Goal: Transaction & Acquisition: Register for event/course

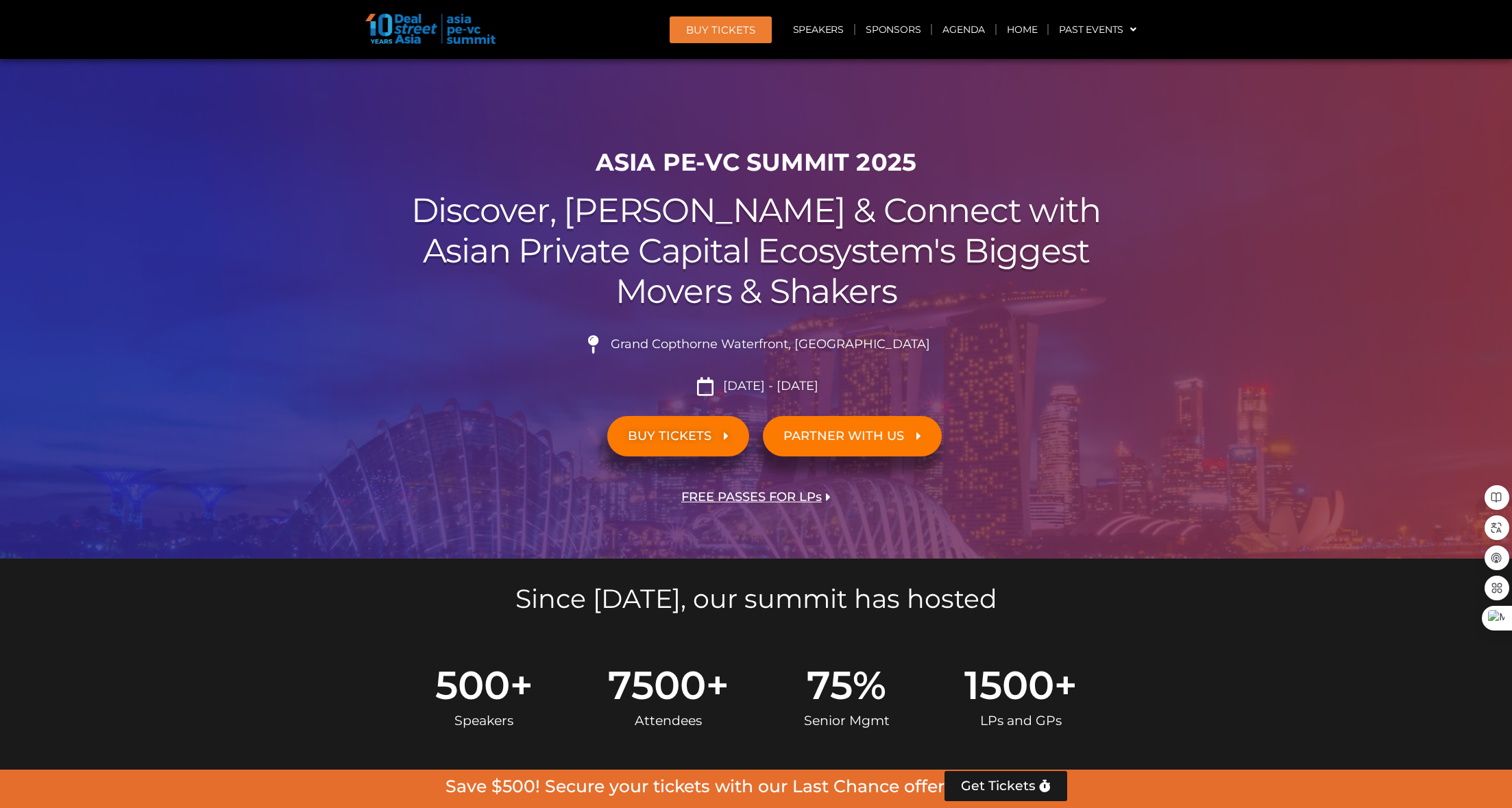
drag, startPoint x: 0, startPoint y: 0, endPoint x: 694, endPoint y: 440, distance: 821.7
click at [694, 440] on span "BUY TICKETS" at bounding box center [669, 436] width 84 height 13
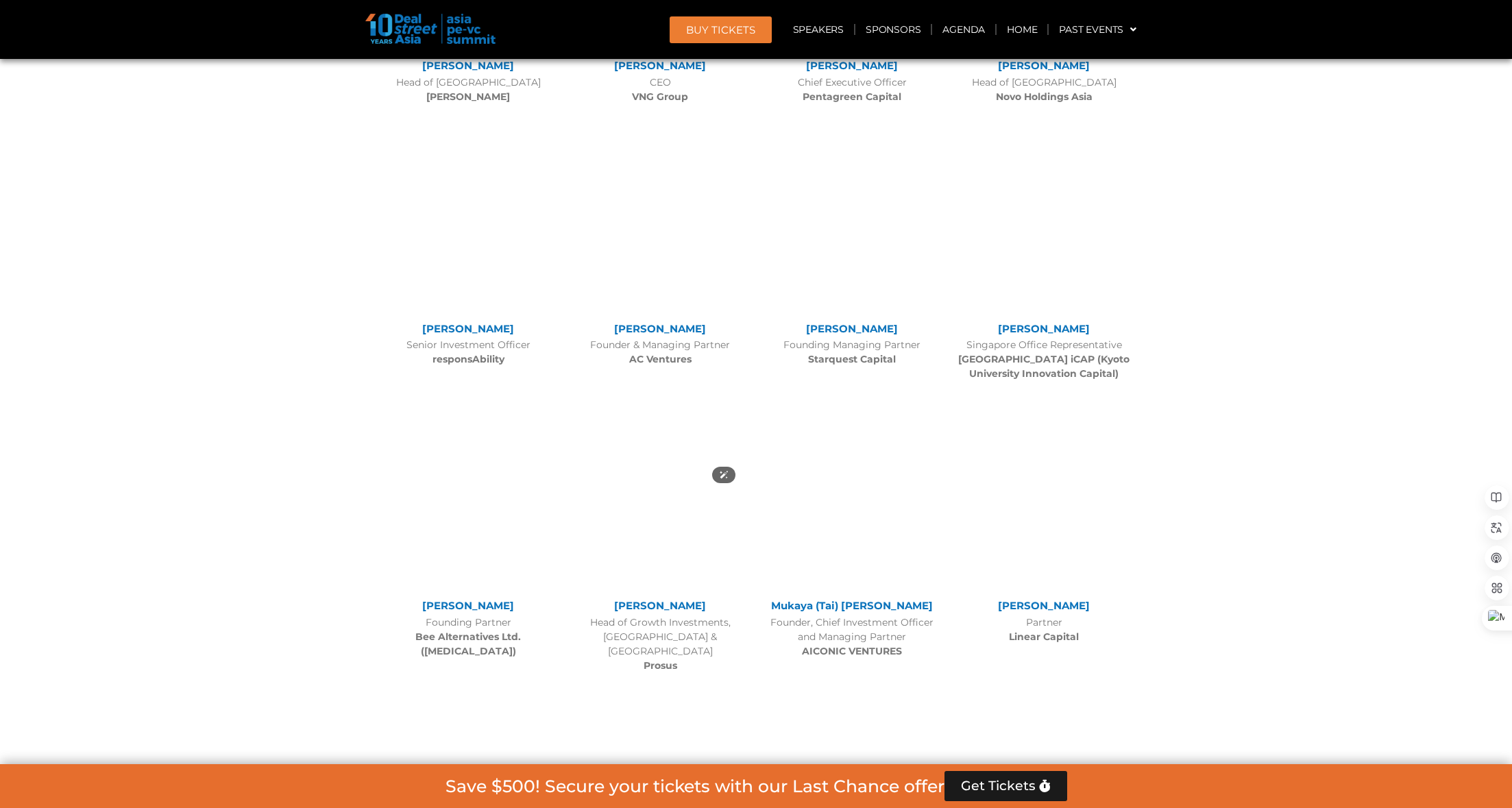
scroll to position [11351, 0]
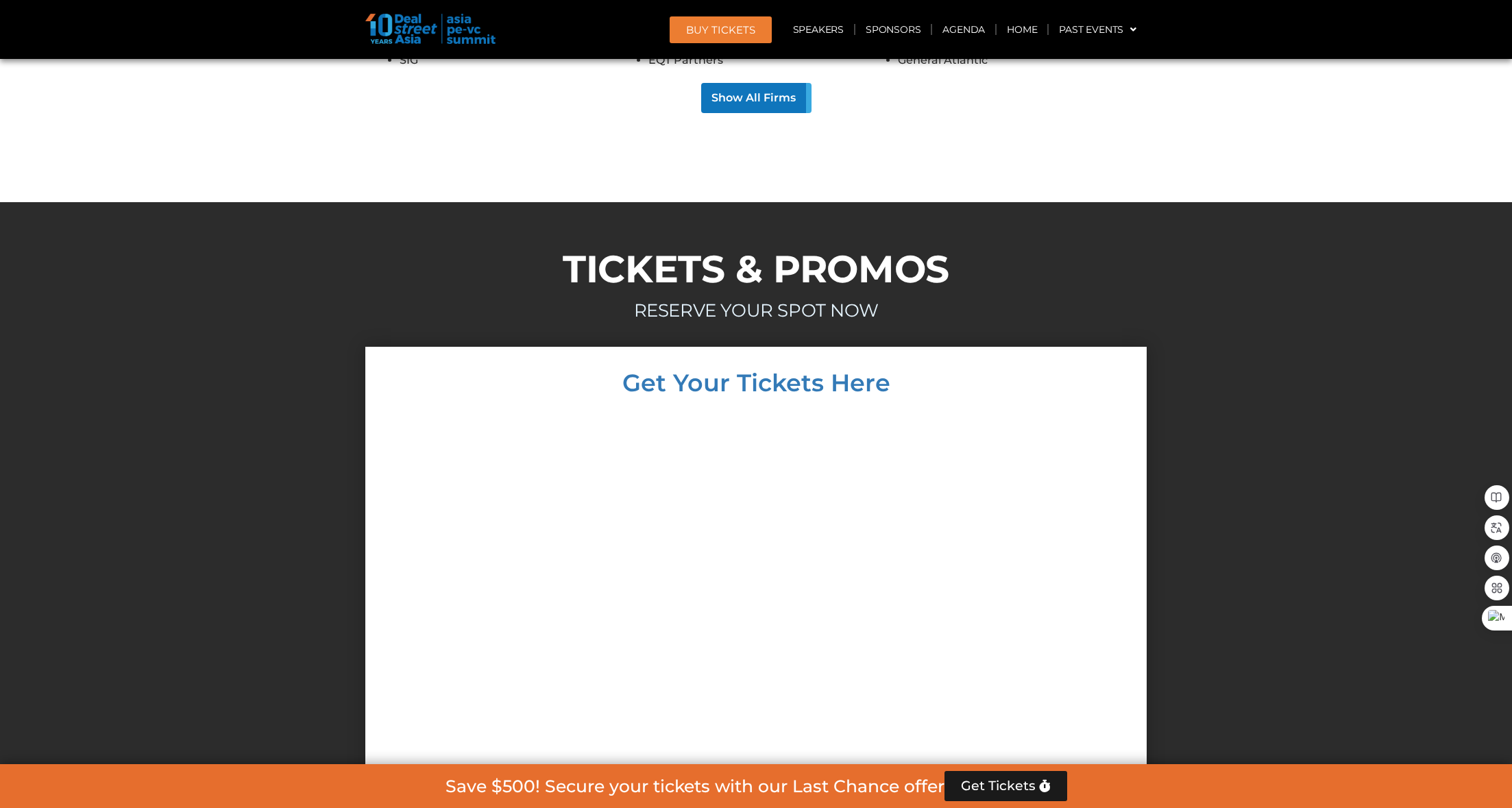
click at [460, 639] on div at bounding box center [756, 679] width 754 height 542
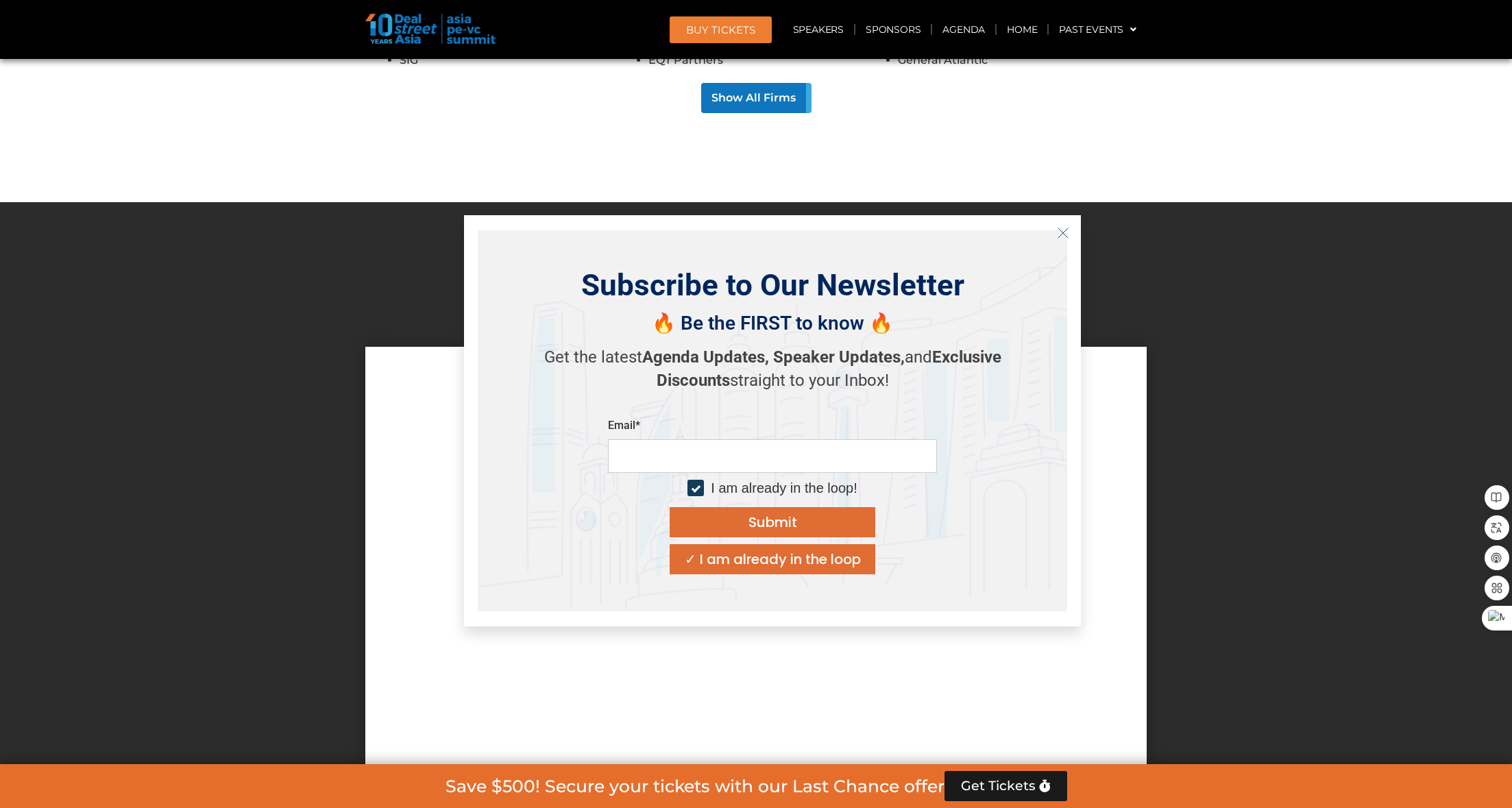
click at [1063, 227] on icon "Close" at bounding box center [1063, 233] width 12 height 12
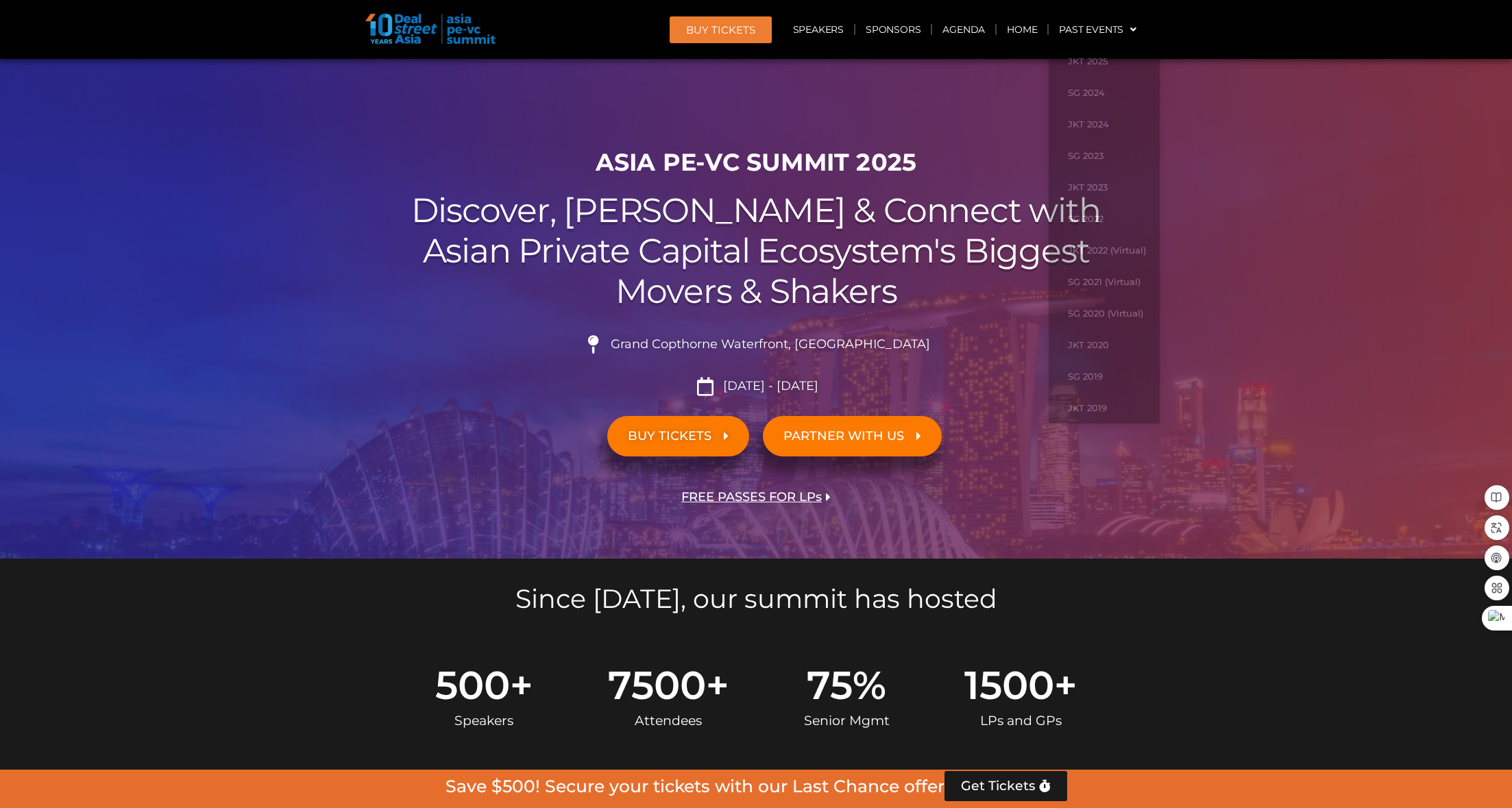
click at [1017, 784] on span "Get Tickets" at bounding box center [998, 786] width 75 height 13
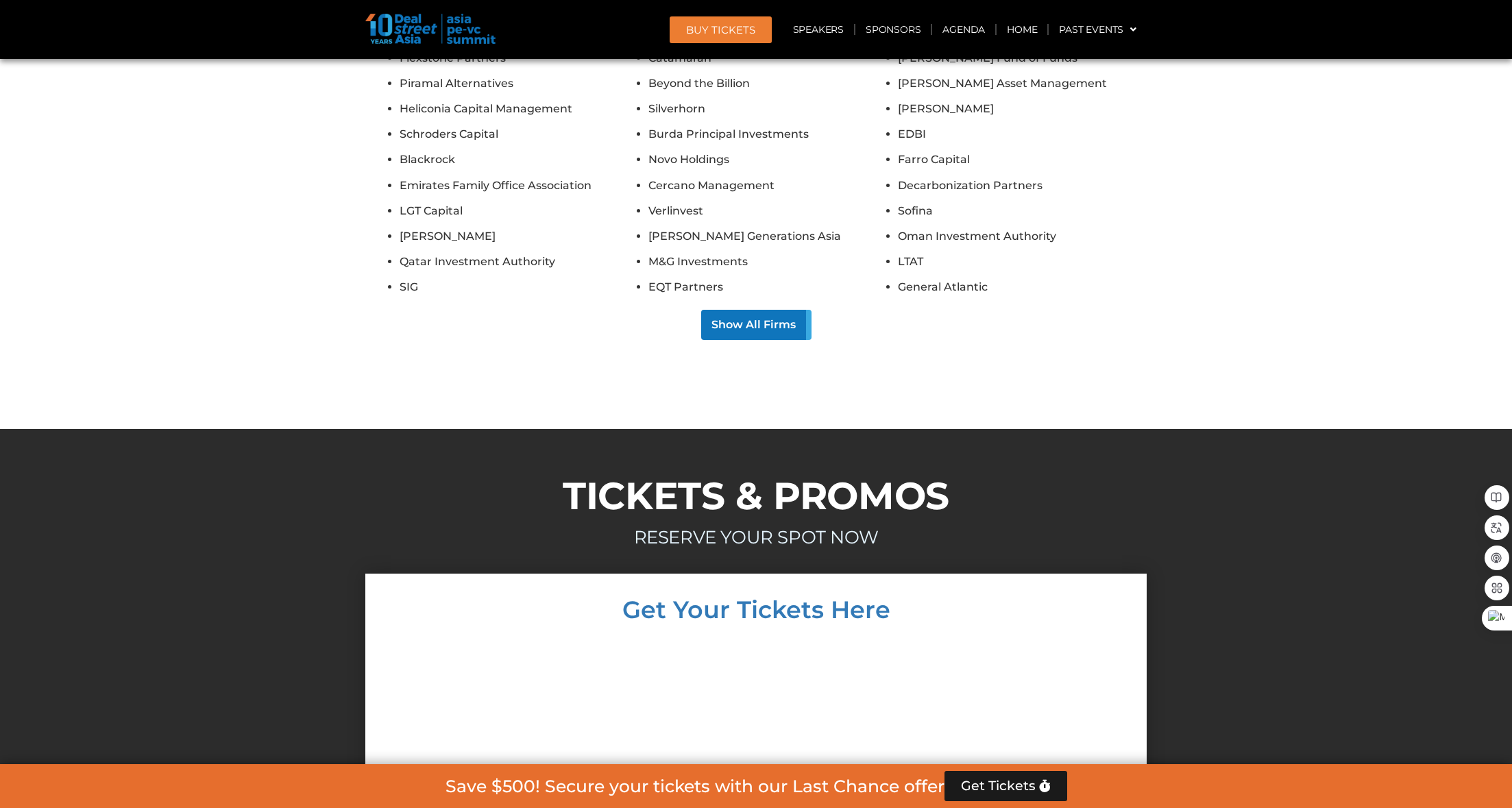
scroll to position [11351, 0]
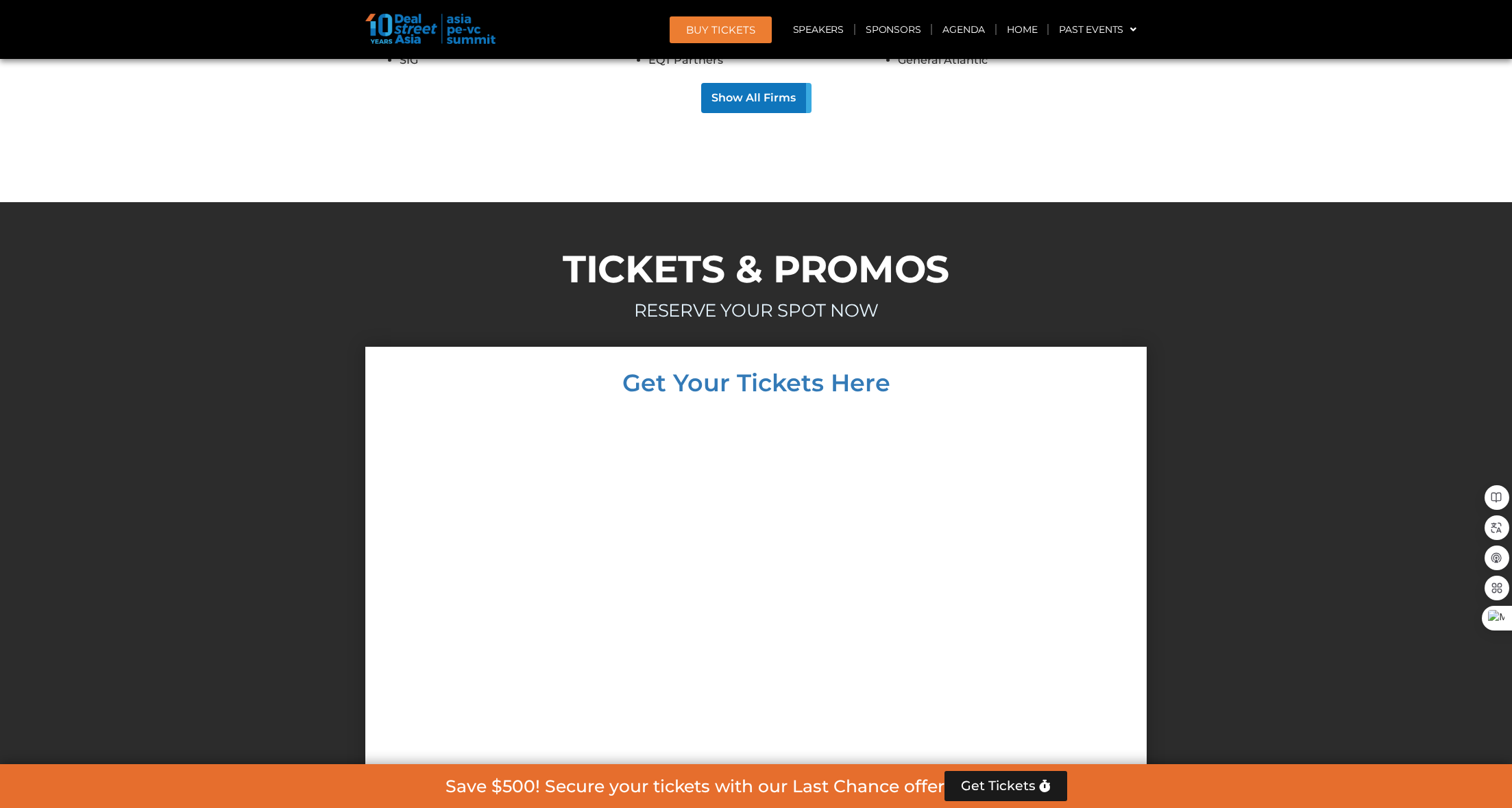
drag, startPoint x: 600, startPoint y: 211, endPoint x: 621, endPoint y: 167, distance: 48.8
click at [600, 347] on div "Get Your Tickets Here All ticket prices are in USD | Tickets are non-refundable…" at bounding box center [756, 682] width 782 height 670
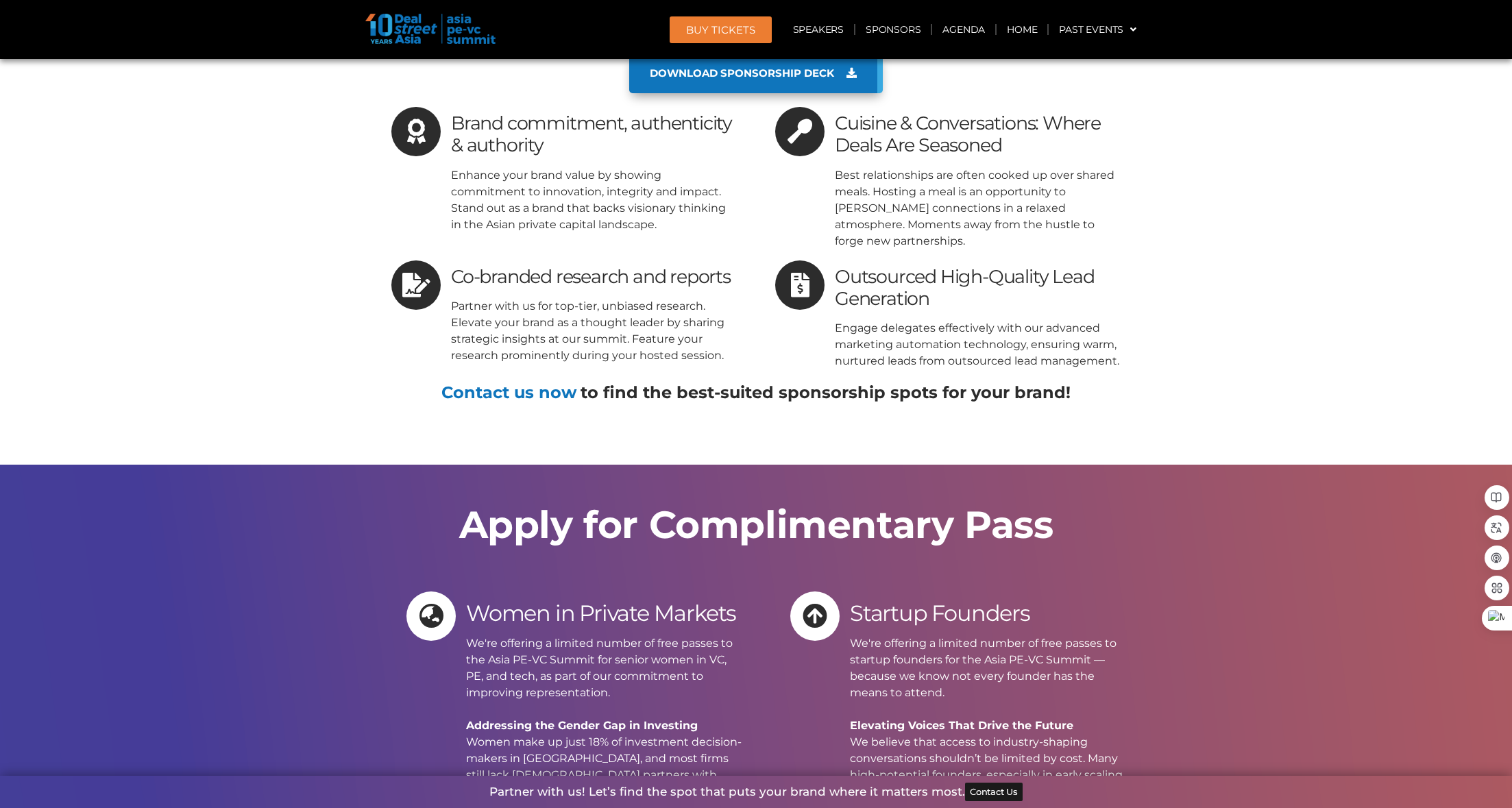
scroll to position [12585, 0]
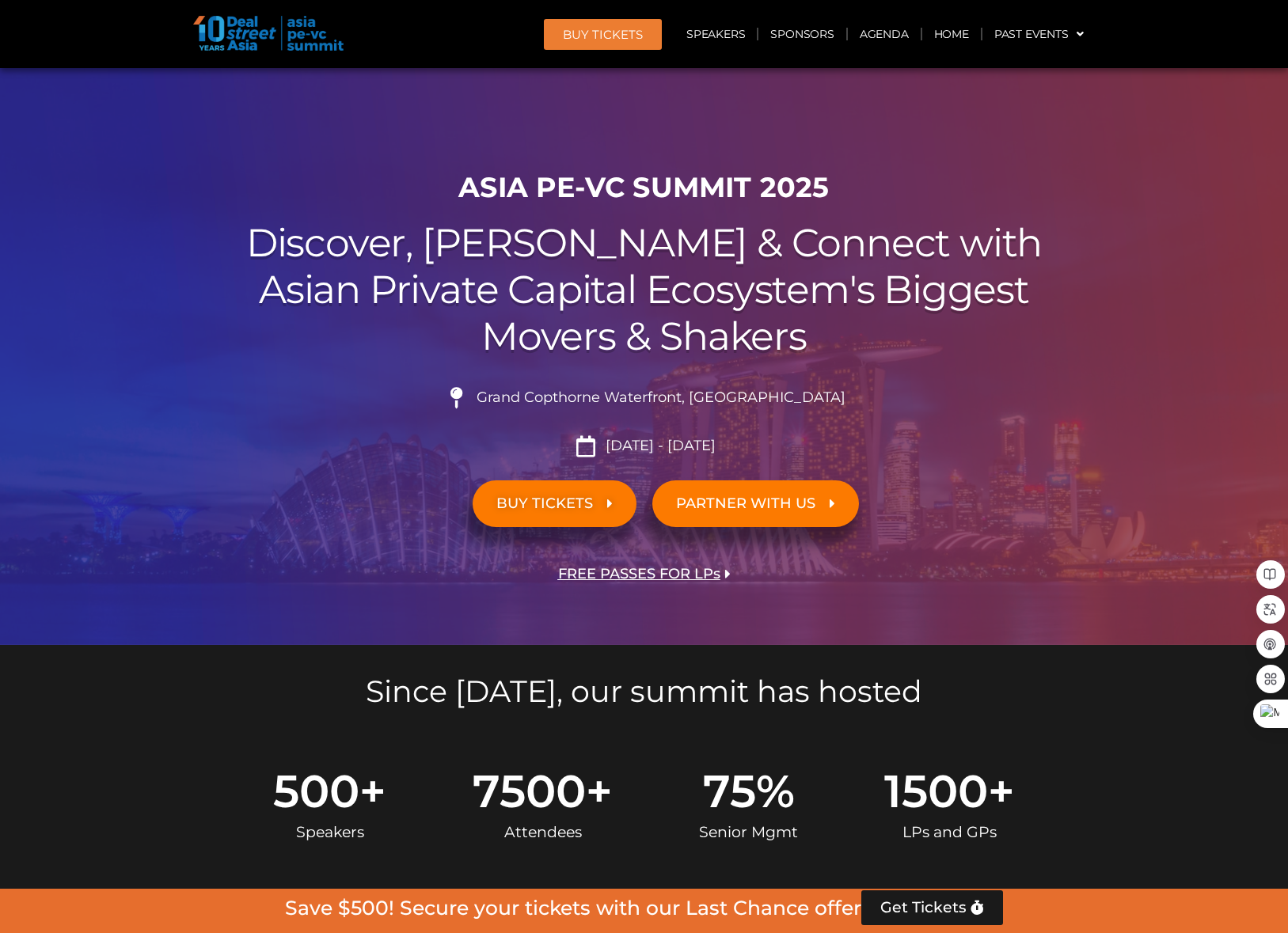
click at [530, 496] on span "BUY TICKETS" at bounding box center [544, 503] width 97 height 15
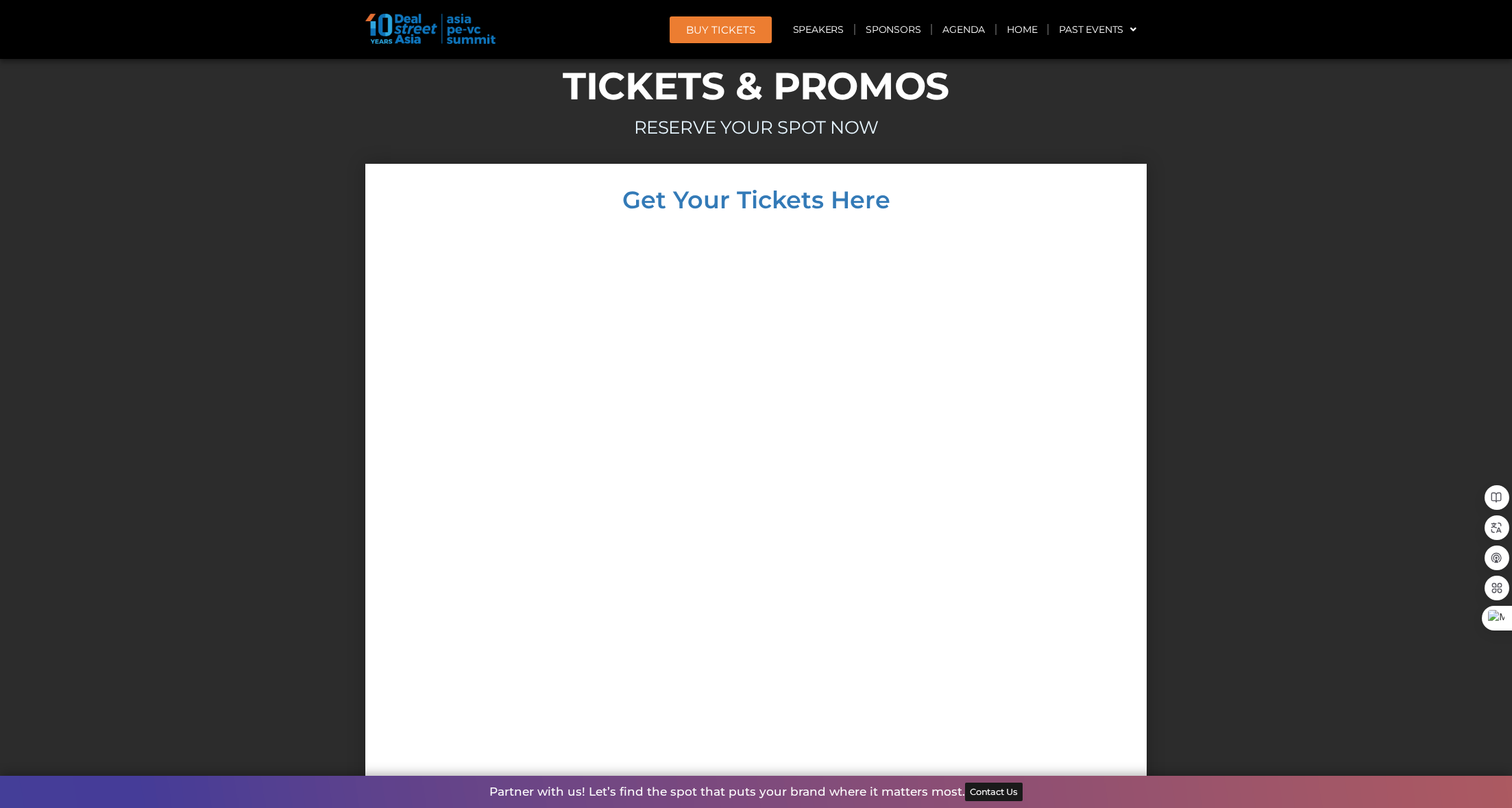
scroll to position [11660, 0]
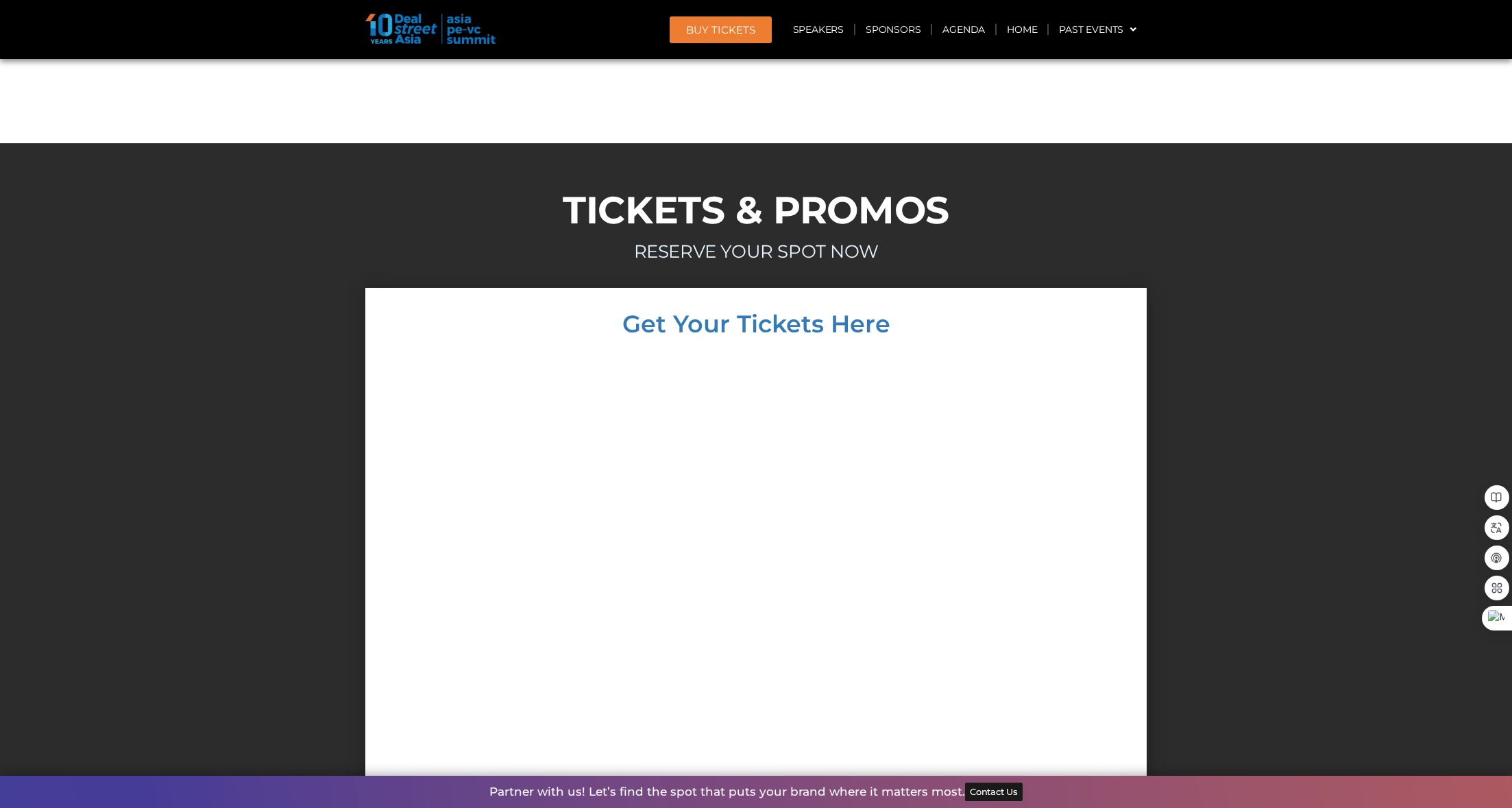
scroll to position [11410, 0]
click at [1054, 572] on div at bounding box center [756, 620] width 754 height 542
